Goal: Task Accomplishment & Management: Manage account settings

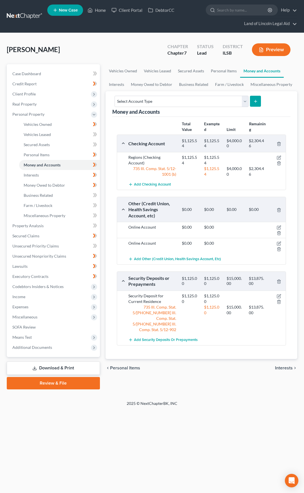
click at [27, 18] on link at bounding box center [25, 16] width 36 height 10
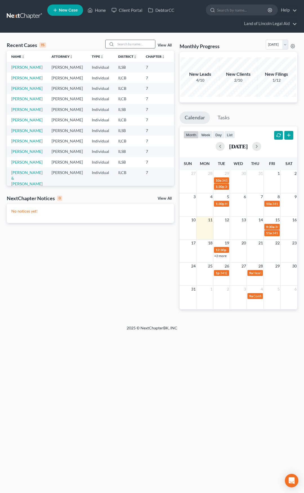
click at [125, 42] on input "search" at bounding box center [135, 44] width 39 height 8
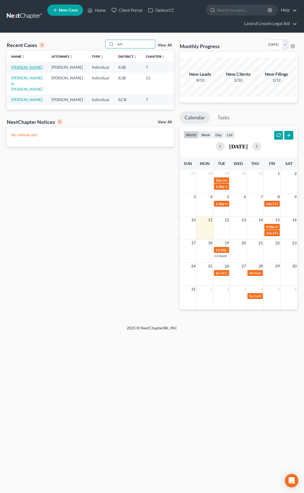
type input "sch"
click at [20, 68] on link "Schwartz, Victor" at bounding box center [26, 67] width 31 height 5
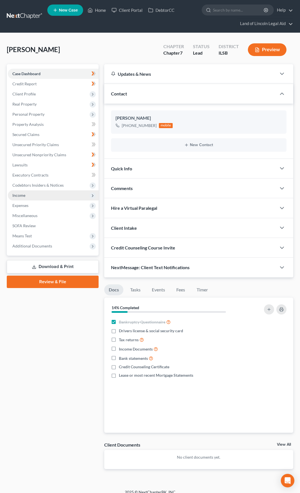
click at [49, 194] on span "Income" at bounding box center [53, 195] width 91 height 10
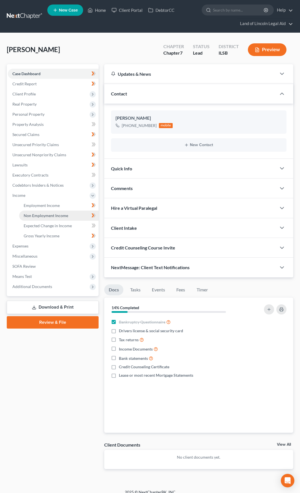
click at [53, 216] on span "Non Employment Income" at bounding box center [46, 215] width 44 height 5
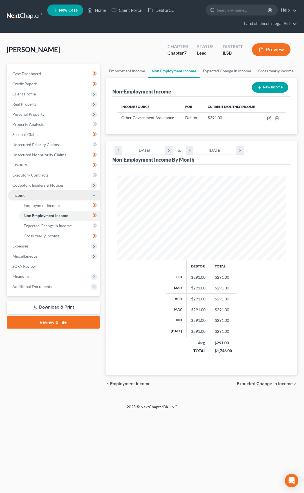
scroll to position [84, 181]
click at [273, 50] on button "Preview" at bounding box center [271, 49] width 39 height 13
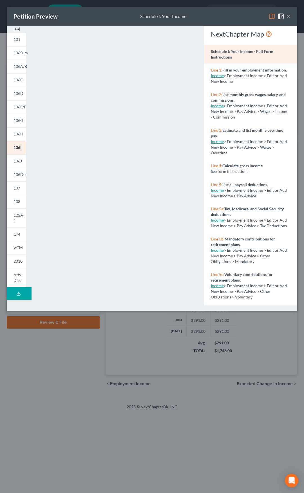
click at [289, 16] on button "×" at bounding box center [288, 16] width 4 height 7
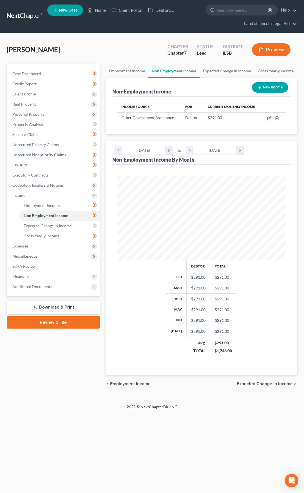
click at [22, 13] on link at bounding box center [25, 16] width 36 height 10
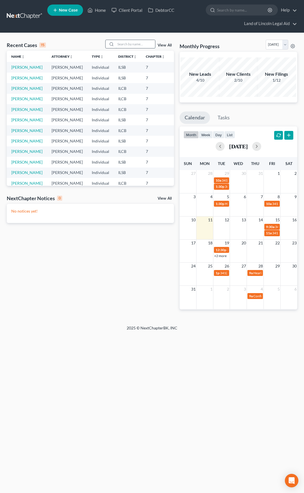
click at [138, 44] on input "search" at bounding box center [135, 44] width 39 height 8
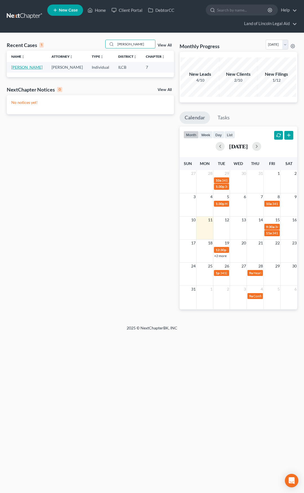
type input "irene"
click at [22, 66] on link "[PERSON_NAME]" at bounding box center [26, 67] width 31 height 5
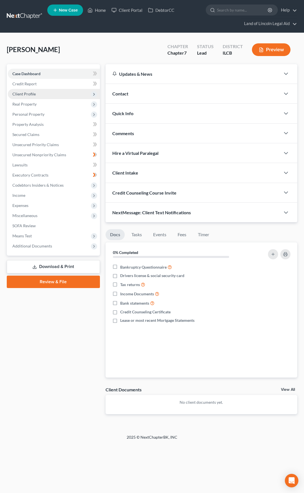
click at [58, 97] on span "Client Profile" at bounding box center [54, 94] width 92 height 10
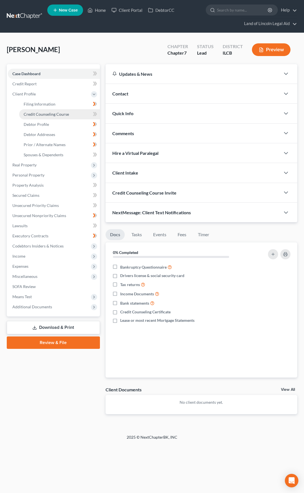
click at [67, 114] on span "Credit Counseling Course" at bounding box center [46, 114] width 45 height 5
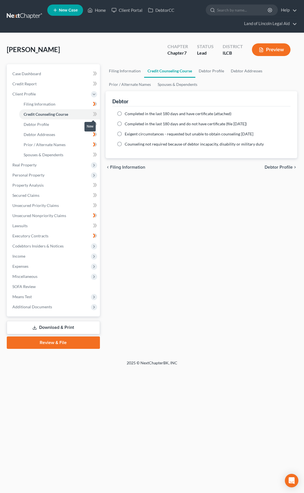
click at [95, 114] on icon at bounding box center [95, 114] width 4 height 7
click at [125, 123] on label "Completed in the last 180 days and do not have certificate (file within 14 days)" at bounding box center [186, 124] width 122 height 6
click at [127, 123] on input "Completed in the last 180 days and do not have certificate (file within 14 days)" at bounding box center [129, 123] width 4 height 4
radio input "true"
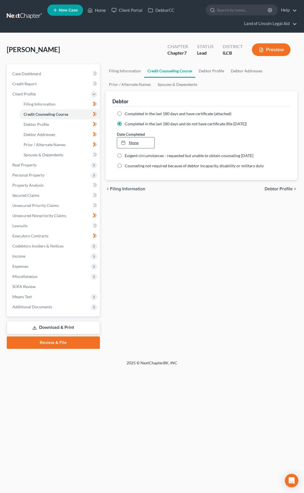
click at [137, 142] on link "None" at bounding box center [135, 142] width 37 height 11
type input "8/11/2025"
click at [272, 188] on span "Debtor Profile" at bounding box center [279, 189] width 28 height 5
select select "4"
select select "0"
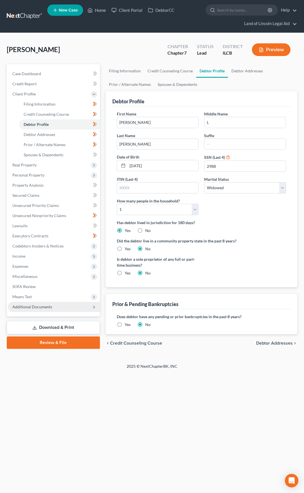
click at [75, 311] on span "Additional Documents" at bounding box center [54, 307] width 92 height 10
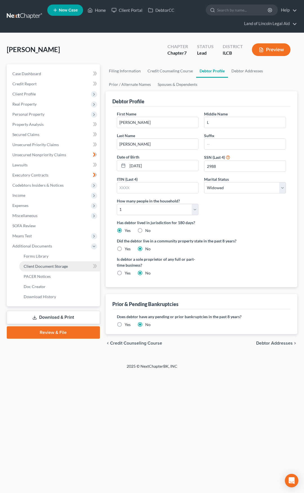
click at [66, 268] on span "Client Document Storage" at bounding box center [46, 266] width 44 height 5
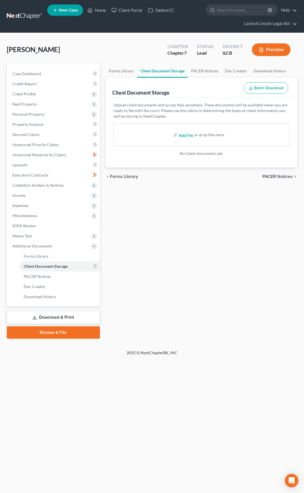
click at [186, 135] on input "file" at bounding box center [185, 135] width 14 height 10
type input "C:\fakepath\CCC1.pdf"
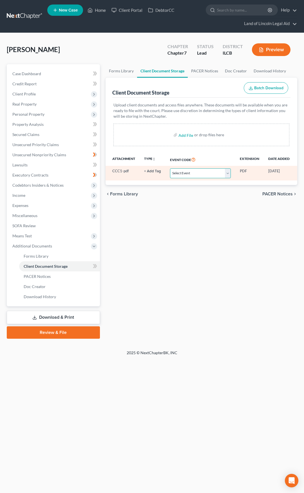
click at [190, 174] on select "Select Event Certification of Credit Counseling Chapter 13 Plan Debtor Electron…" at bounding box center [200, 173] width 61 height 10
select select "0"
click at [170, 168] on select "Select Event Certification of Credit Counseling Chapter 13 Plan Debtor Electron…" at bounding box center [200, 173] width 61 height 10
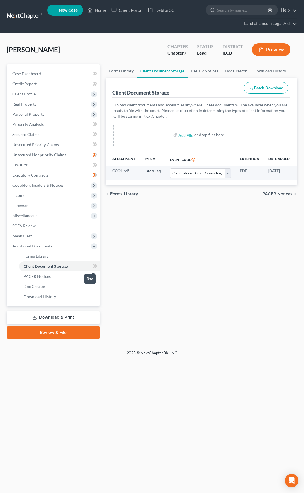
click at [96, 267] on icon at bounding box center [95, 266] width 3 height 4
click at [271, 196] on span "PACER Notices" at bounding box center [277, 194] width 30 height 5
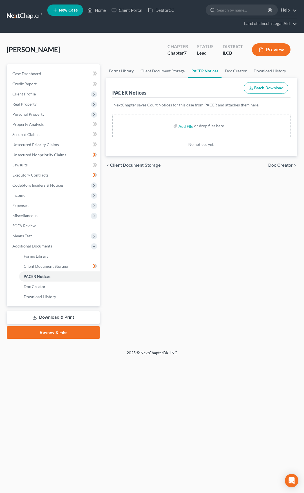
click at [25, 17] on link at bounding box center [25, 16] width 36 height 10
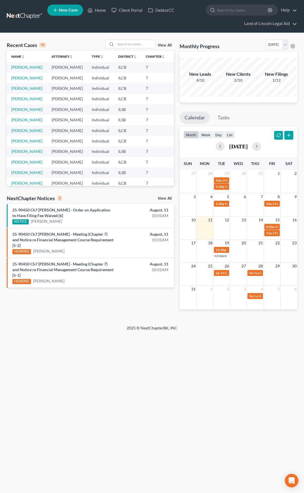
click at [167, 198] on link "View All" at bounding box center [165, 198] width 14 height 4
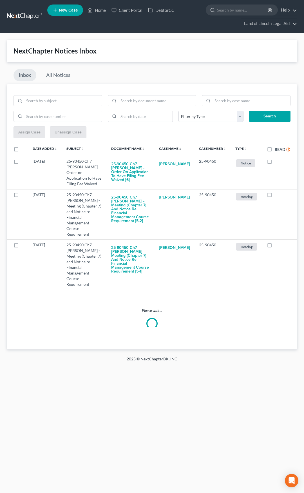
click at [275, 148] on label "Read" at bounding box center [283, 149] width 16 height 6
click at [277, 148] on input "Read" at bounding box center [279, 148] width 4 height 4
checkbox input "true"
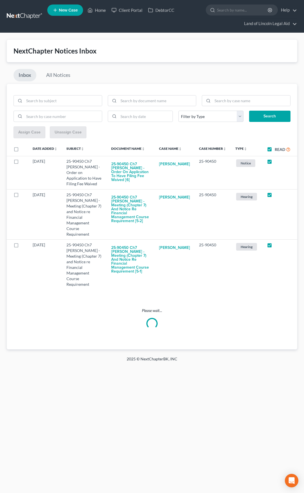
checkbox input "true"
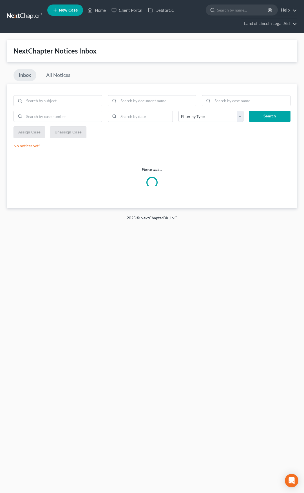
click at [27, 12] on link at bounding box center [25, 16] width 36 height 10
